Goal: Task Accomplishment & Management: Use online tool/utility

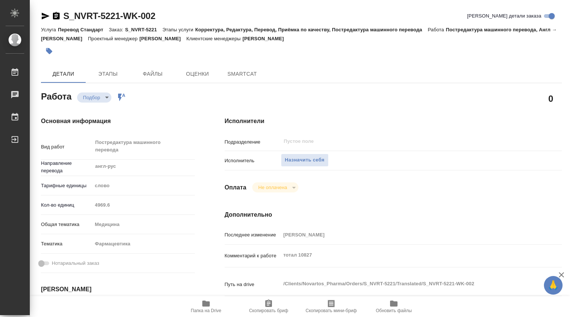
type textarea "x"
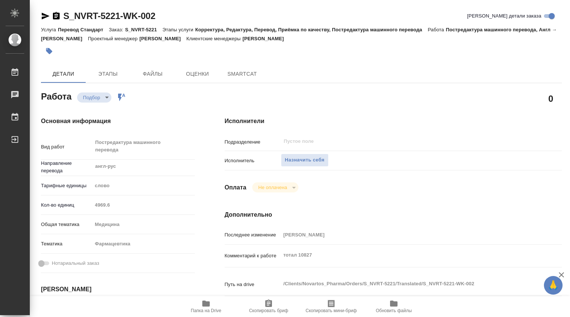
type textarea "x"
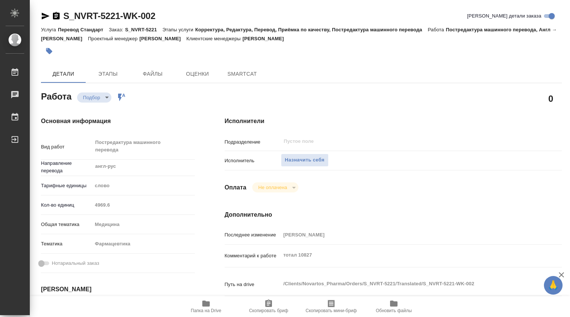
type textarea "x"
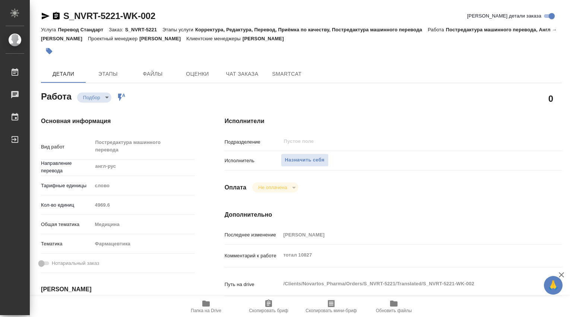
type textarea "x"
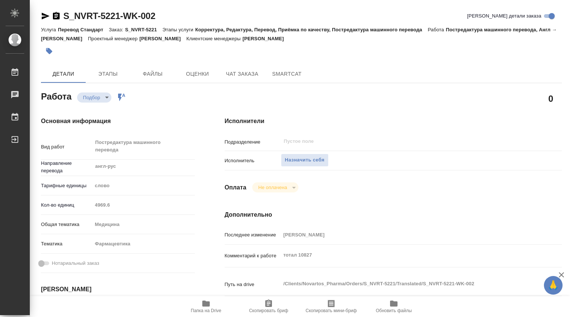
scroll to position [124, 0]
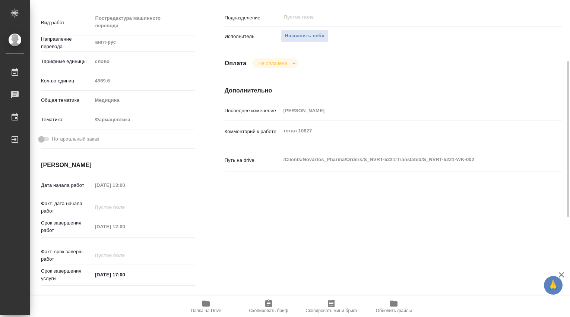
type textarea "x"
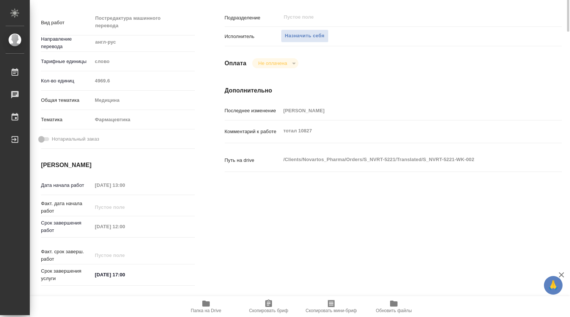
scroll to position [0, 0]
